Goal: Register for event/course

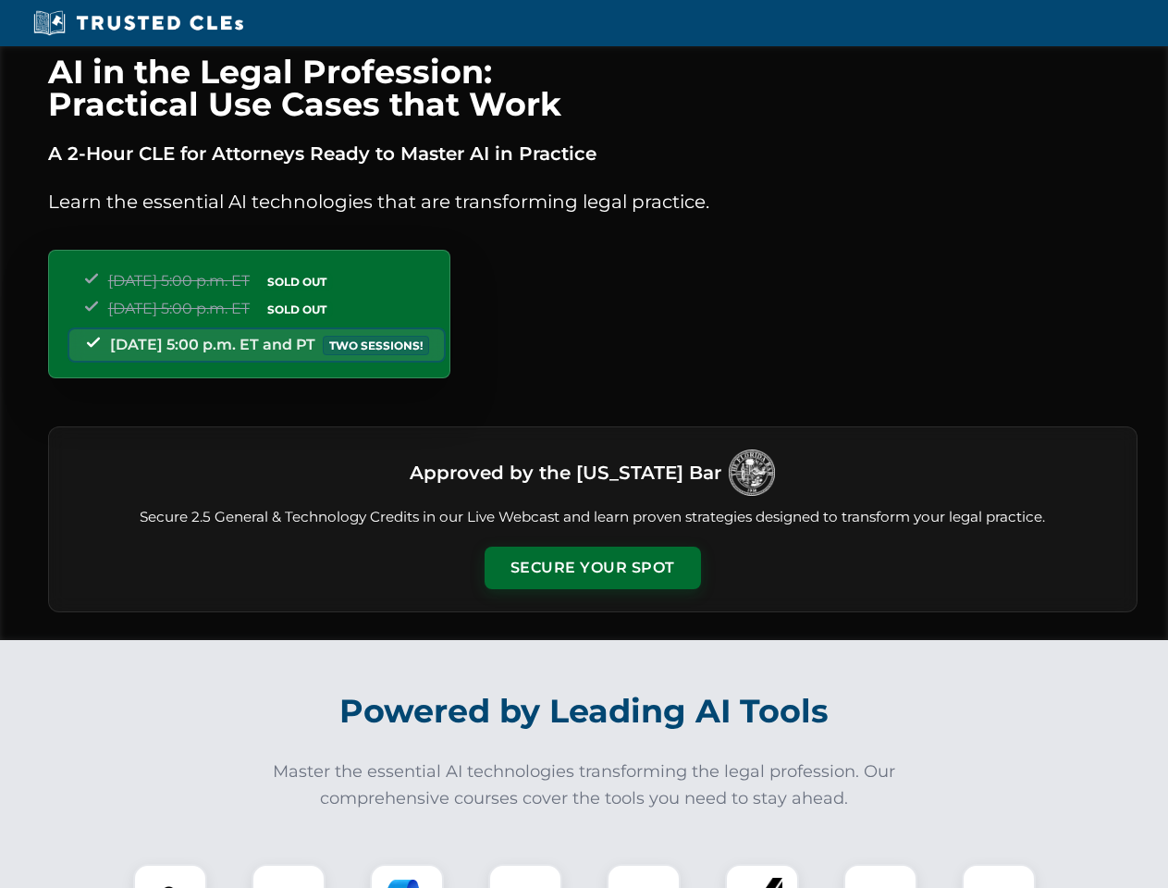
click at [592, 568] on button "Secure Your Spot" at bounding box center [593, 568] width 216 height 43
click at [170, 876] on img at bounding box center [170, 901] width 54 height 54
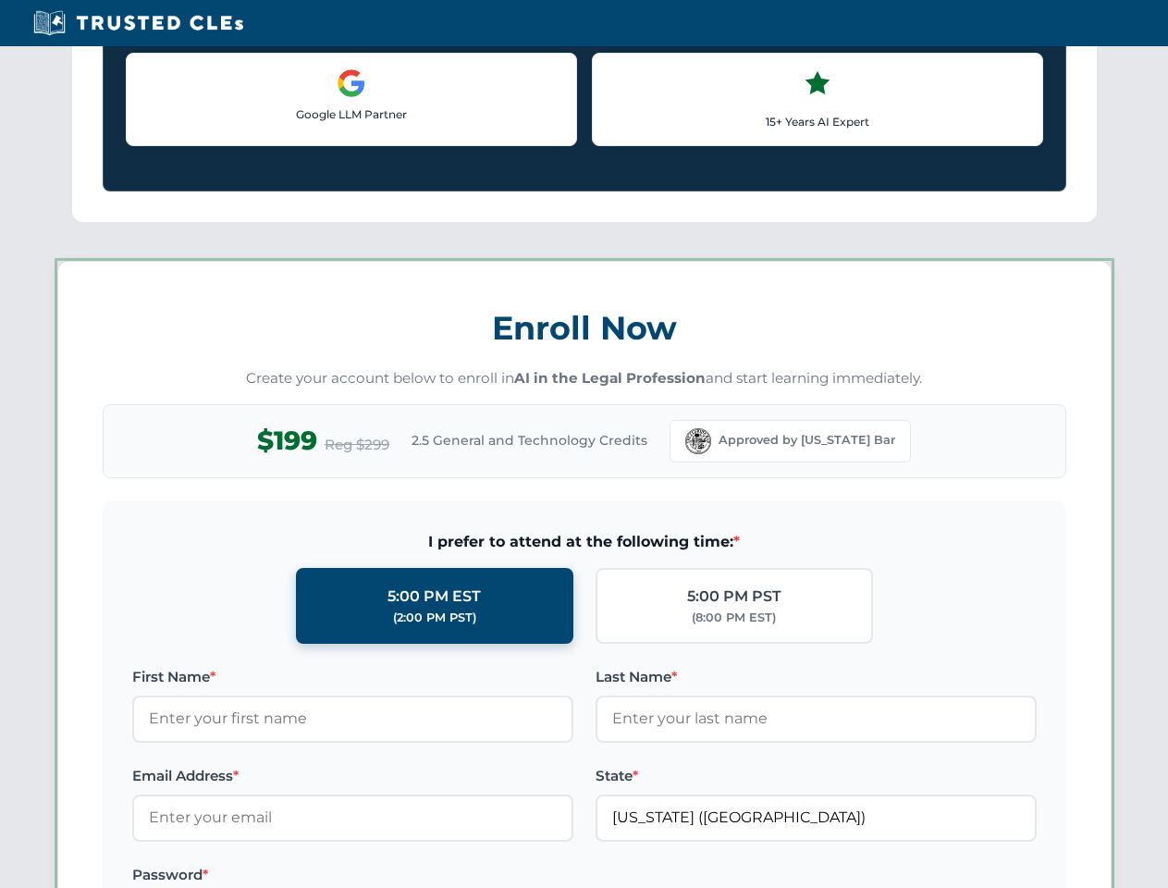
click at [407, 876] on label "Password *" at bounding box center [352, 875] width 441 height 22
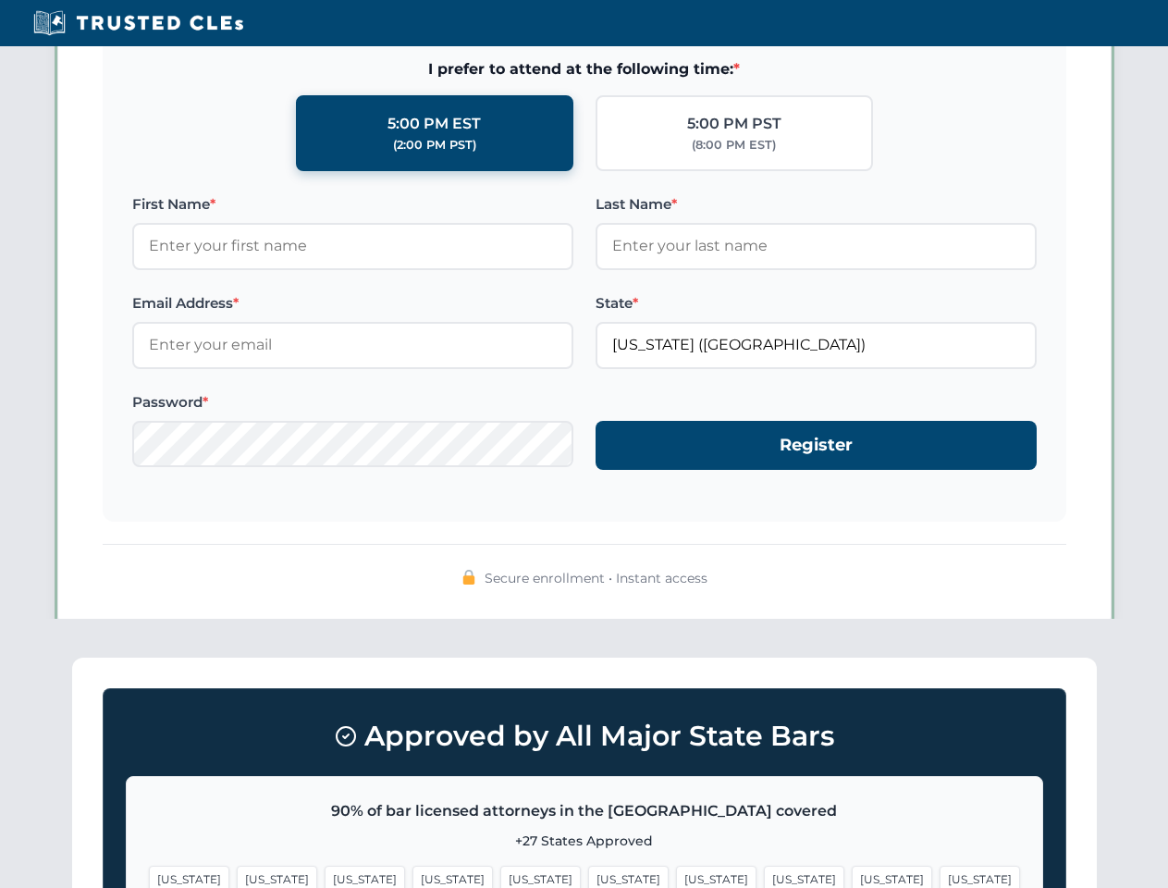
click at [852, 876] on span "[US_STATE]" at bounding box center [892, 879] width 80 height 27
